Goal: Task Accomplishment & Management: Use online tool/utility

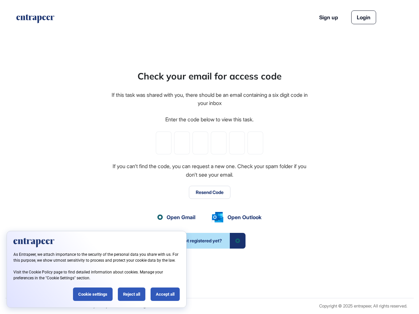
click at [209, 157] on div "Check your email for access code If this task was shared with you, there should…" at bounding box center [210, 158] width 198 height 179
click at [164, 143] on input "tel" at bounding box center [164, 143] width 16 height 23
click at [182, 143] on input "tel" at bounding box center [182, 143] width 16 height 23
click at [200, 143] on input "tel" at bounding box center [200, 143] width 16 height 23
click at [219, 143] on input "tel" at bounding box center [219, 143] width 16 height 23
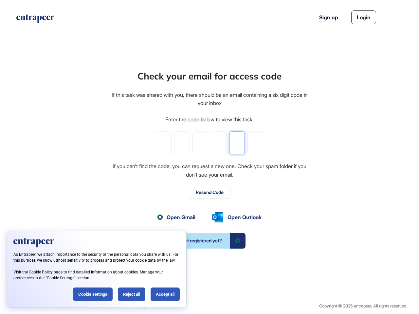
click at [237, 143] on input "tel" at bounding box center [237, 143] width 16 height 23
click at [255, 143] on input "tel" at bounding box center [255, 143] width 16 height 23
click at [209, 192] on button "Resend Code" at bounding box center [210, 192] width 42 height 13
